Goal: Find contact information: Find contact information

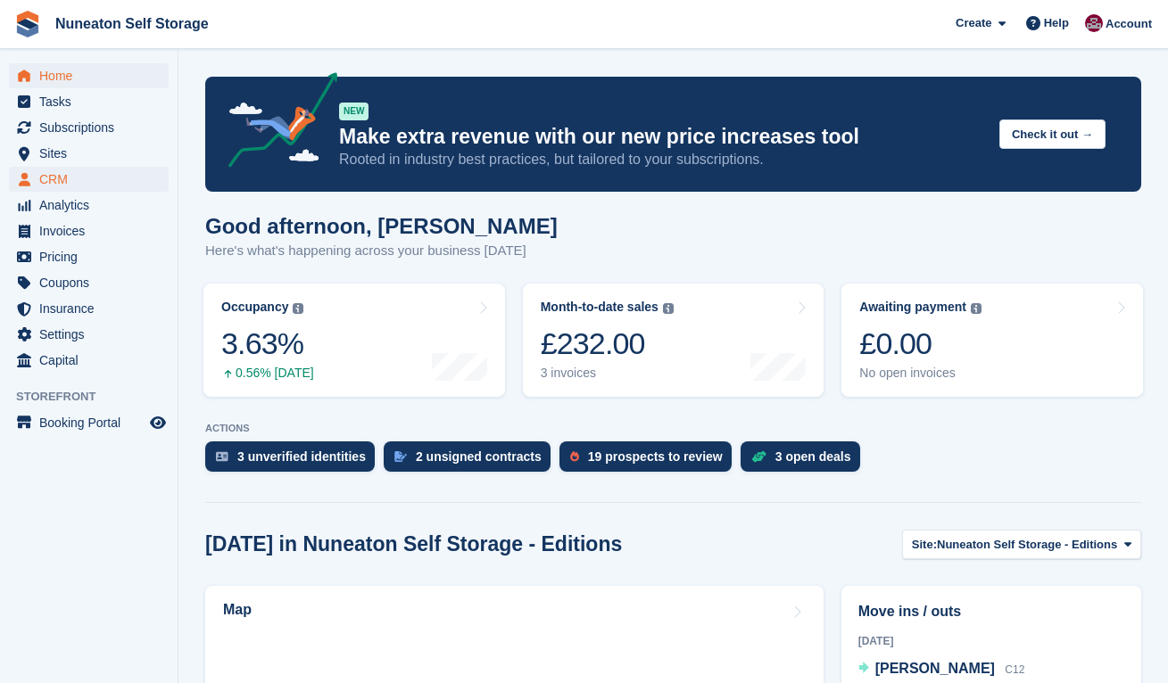
click at [54, 176] on span "CRM" at bounding box center [92, 179] width 107 height 25
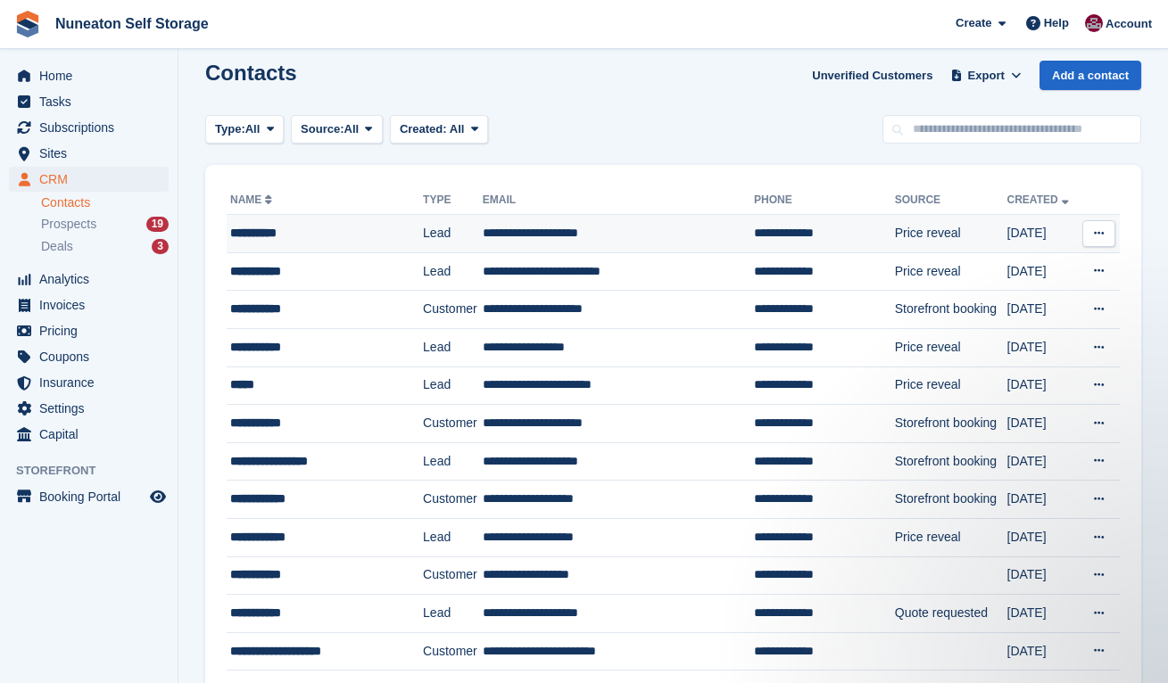
click at [261, 236] on div "**********" at bounding box center [317, 233] width 175 height 19
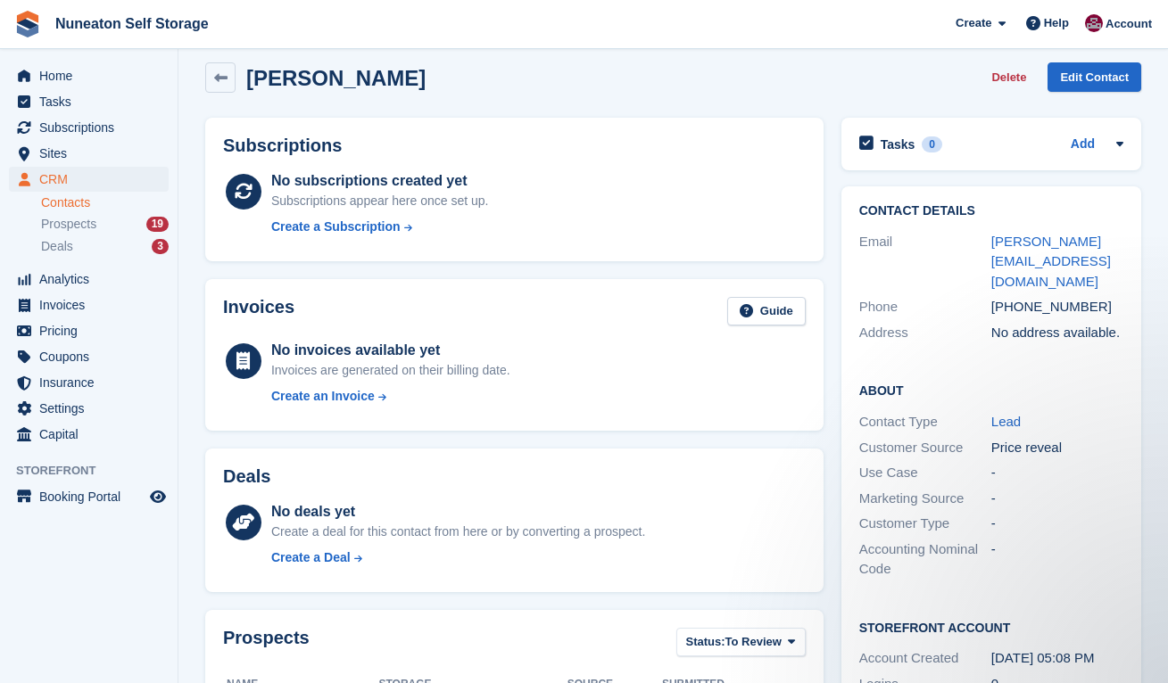
scroll to position [12, 0]
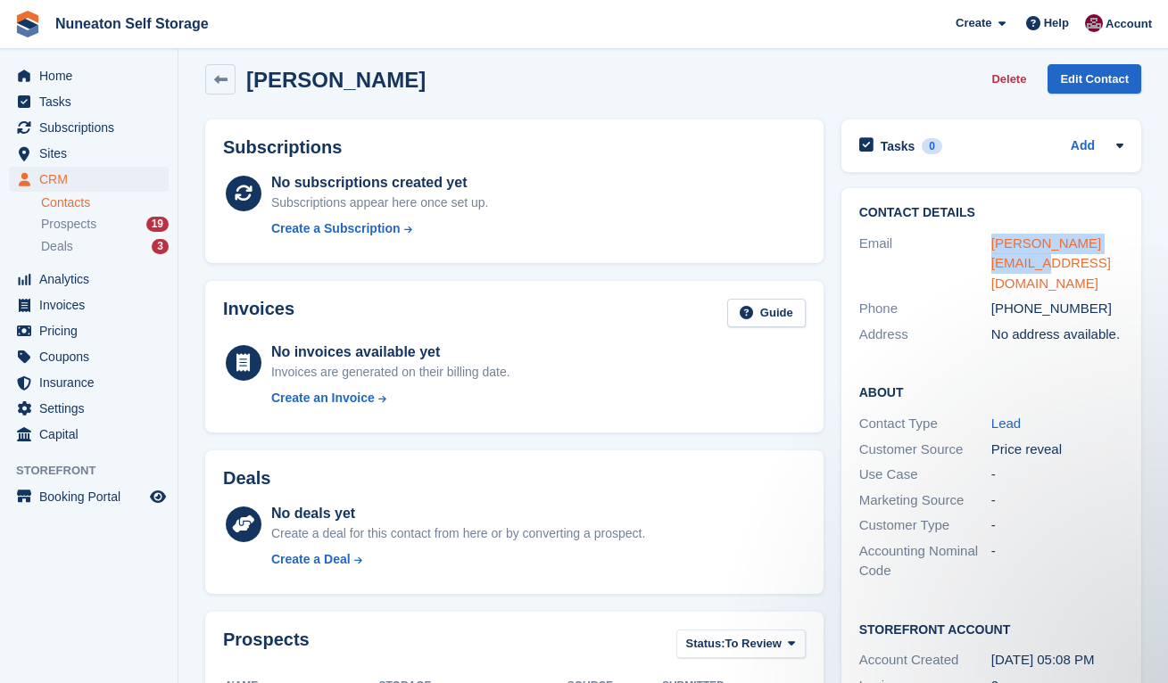
drag, startPoint x: 1013, startPoint y: 264, endPoint x: 991, endPoint y: 245, distance: 28.5
click at [991, 245] on div "[PERSON_NAME][EMAIL_ADDRESS][DOMAIN_NAME]" at bounding box center [1057, 264] width 132 height 61
copy link "[PERSON_NAME][EMAIL_ADDRESS][DOMAIN_NAME]"
drag, startPoint x: 1096, startPoint y: 286, endPoint x: 1019, endPoint y: 293, distance: 77.1
click at [1019, 299] on div "[PHONE_NUMBER]" at bounding box center [1057, 309] width 132 height 21
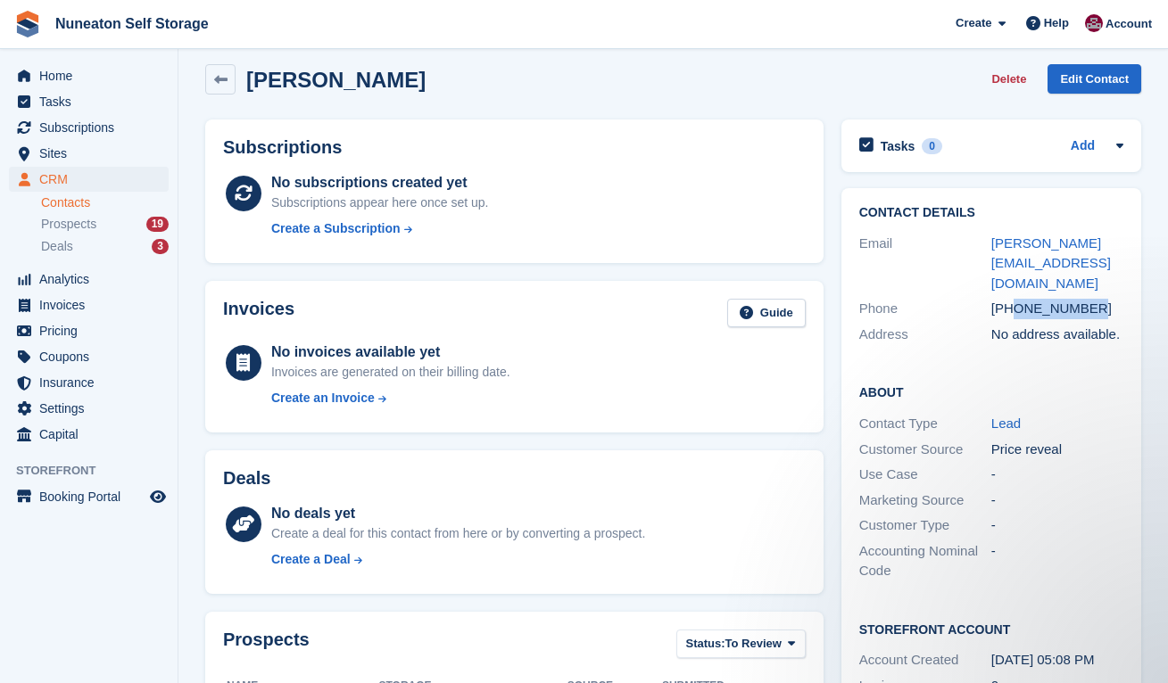
copy div "7557879030"
click at [833, 255] on div "Contact Details Email [PERSON_NAME][EMAIL_ADDRESS][DOMAIN_NAME] Phone [PHONE_NU…" at bounding box center [991, 465] width 318 height 572
click at [63, 133] on span "Subscriptions" at bounding box center [92, 127] width 107 height 25
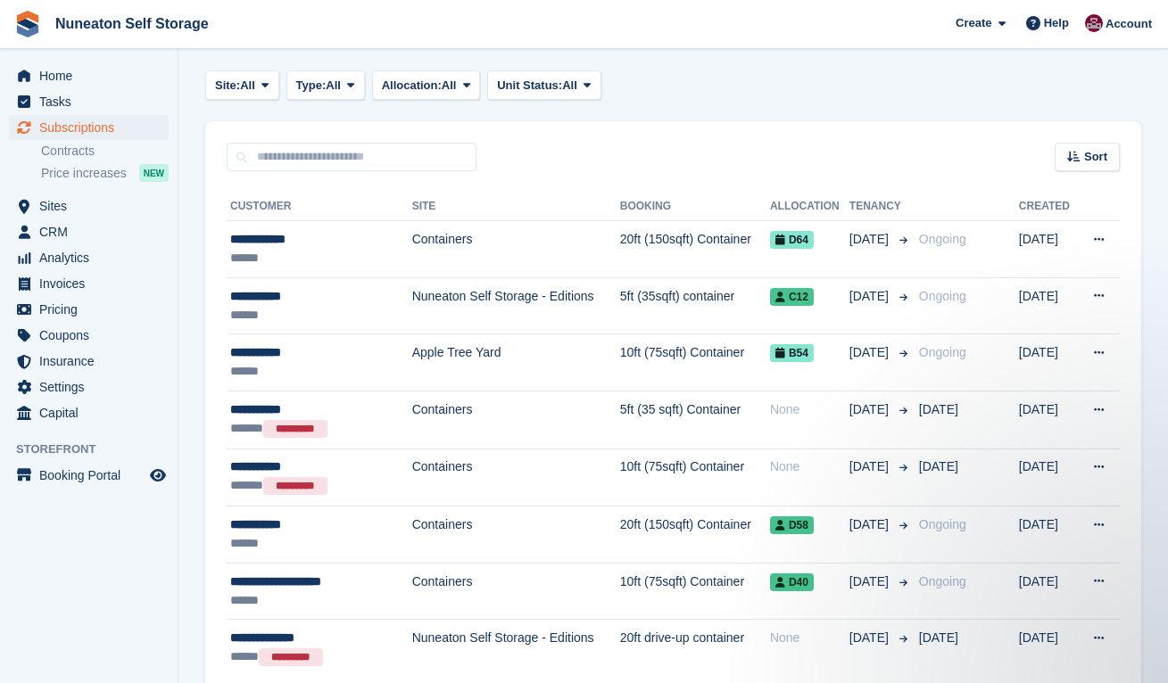
scroll to position [273, 0]
click at [190, 223] on section "Subscriptions Recurring billing plans Export Export Subscriptions Export a CSV …" at bounding box center [673, 247] width 990 height 1040
click at [194, 302] on section "Subscriptions Recurring billing plans Export Export Subscriptions Export a CSV …" at bounding box center [673, 247] width 990 height 1040
